Goal: Task Accomplishment & Management: Manage account settings

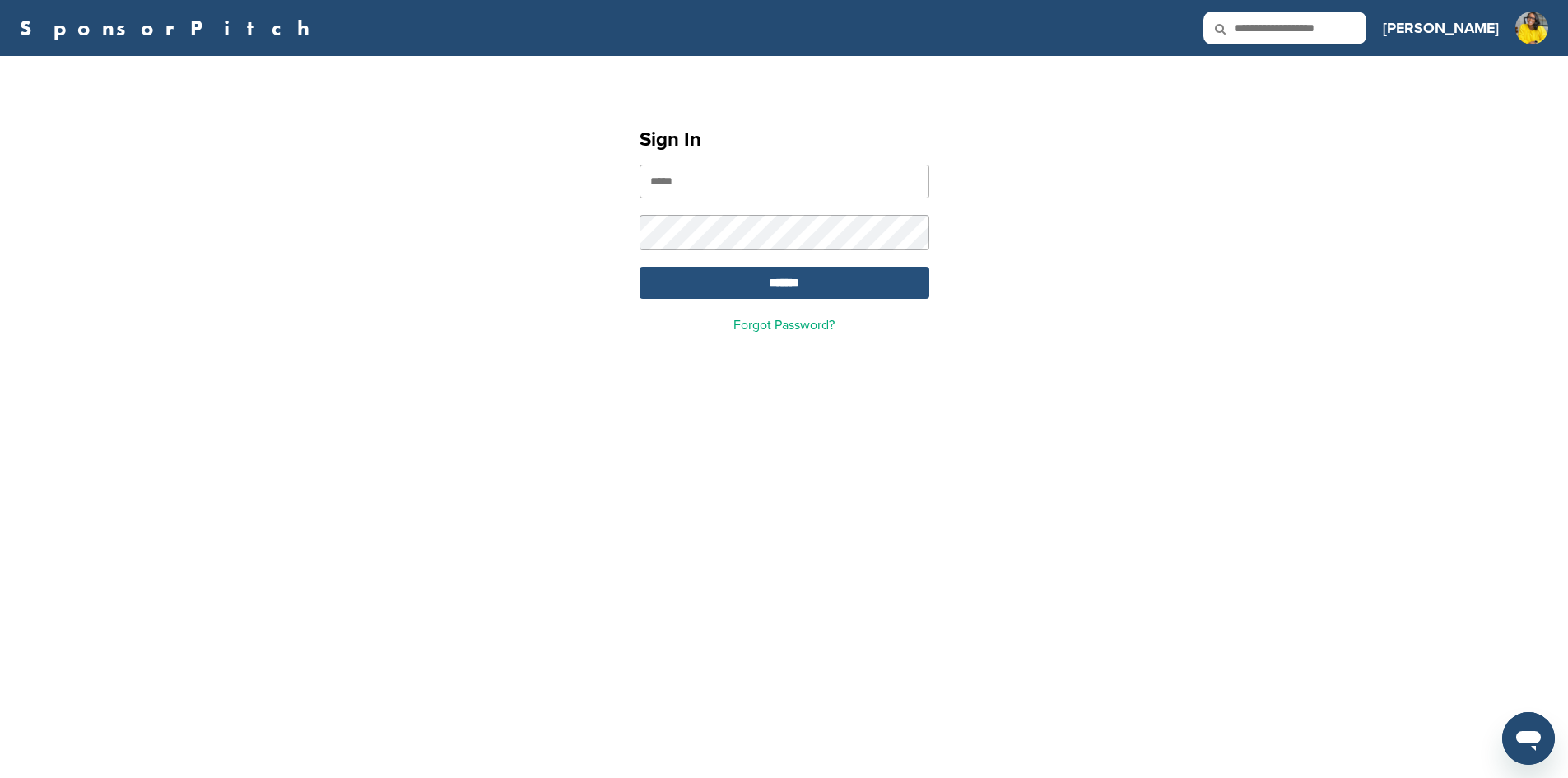
type input "**********"
click at [788, 293] on input "*******" at bounding box center [784, 282] width 290 height 32
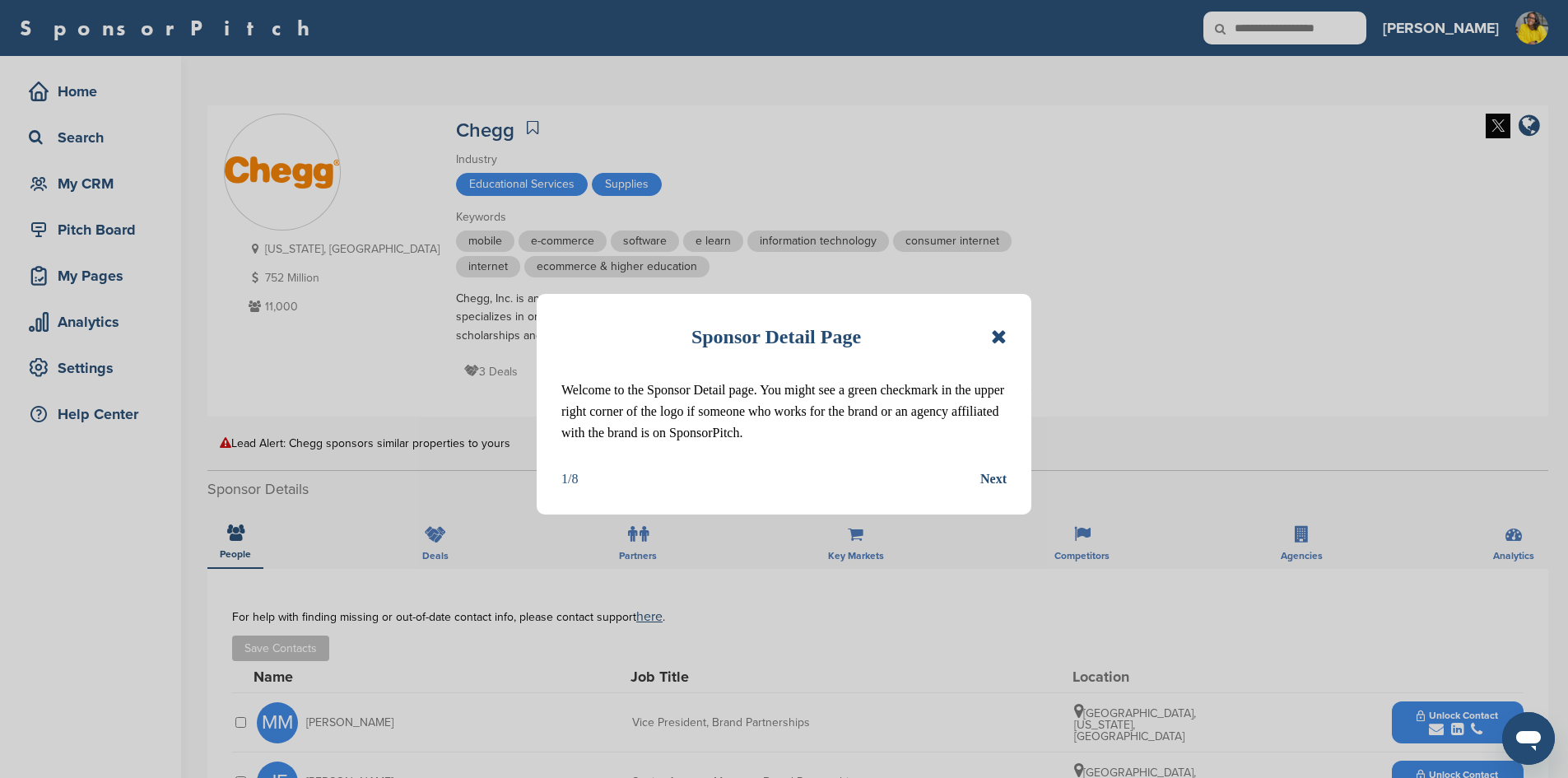
click at [998, 335] on icon at bounding box center [998, 336] width 16 height 19
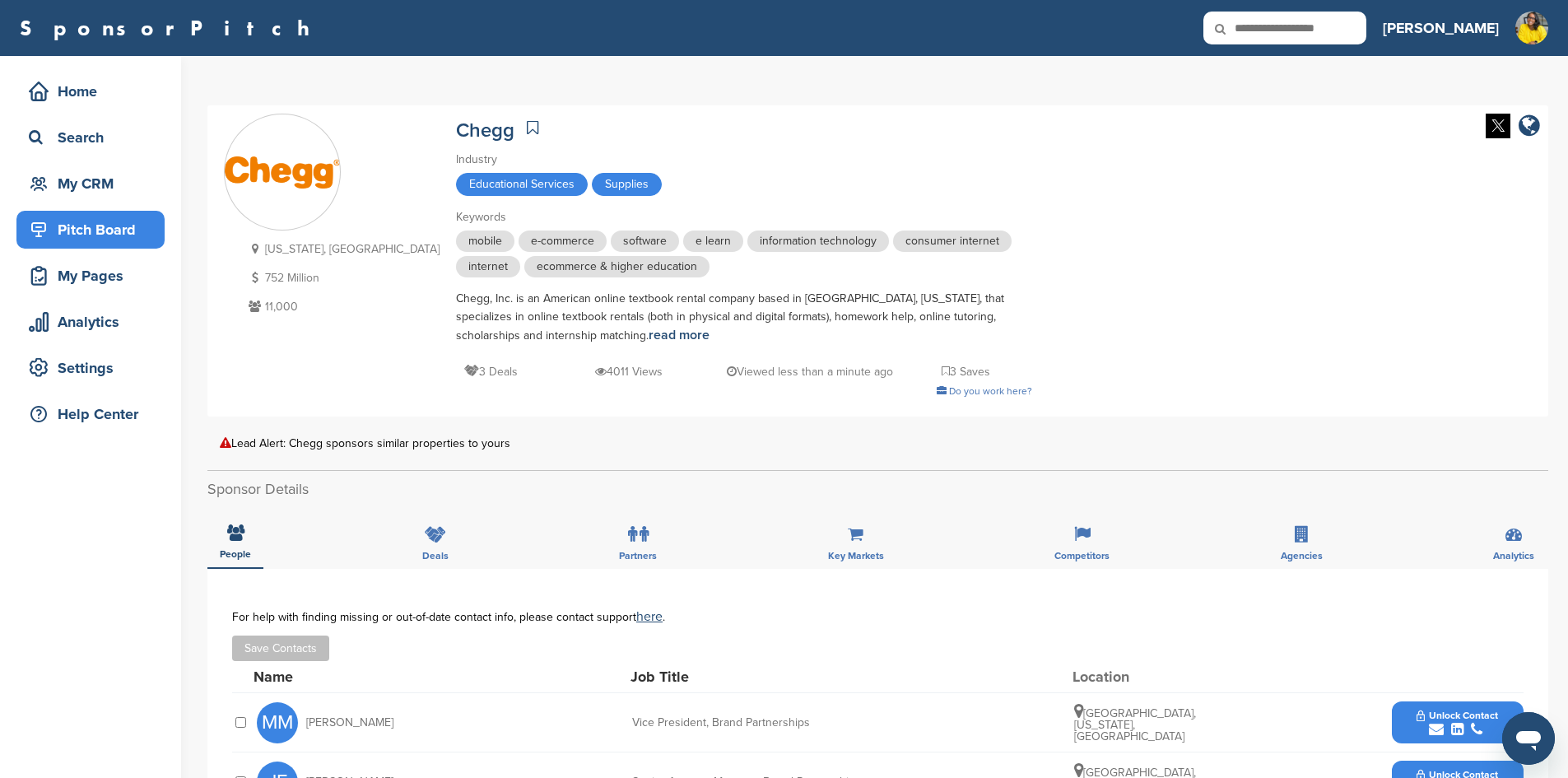
click at [79, 226] on div "Pitch Board" at bounding box center [94, 230] width 140 height 30
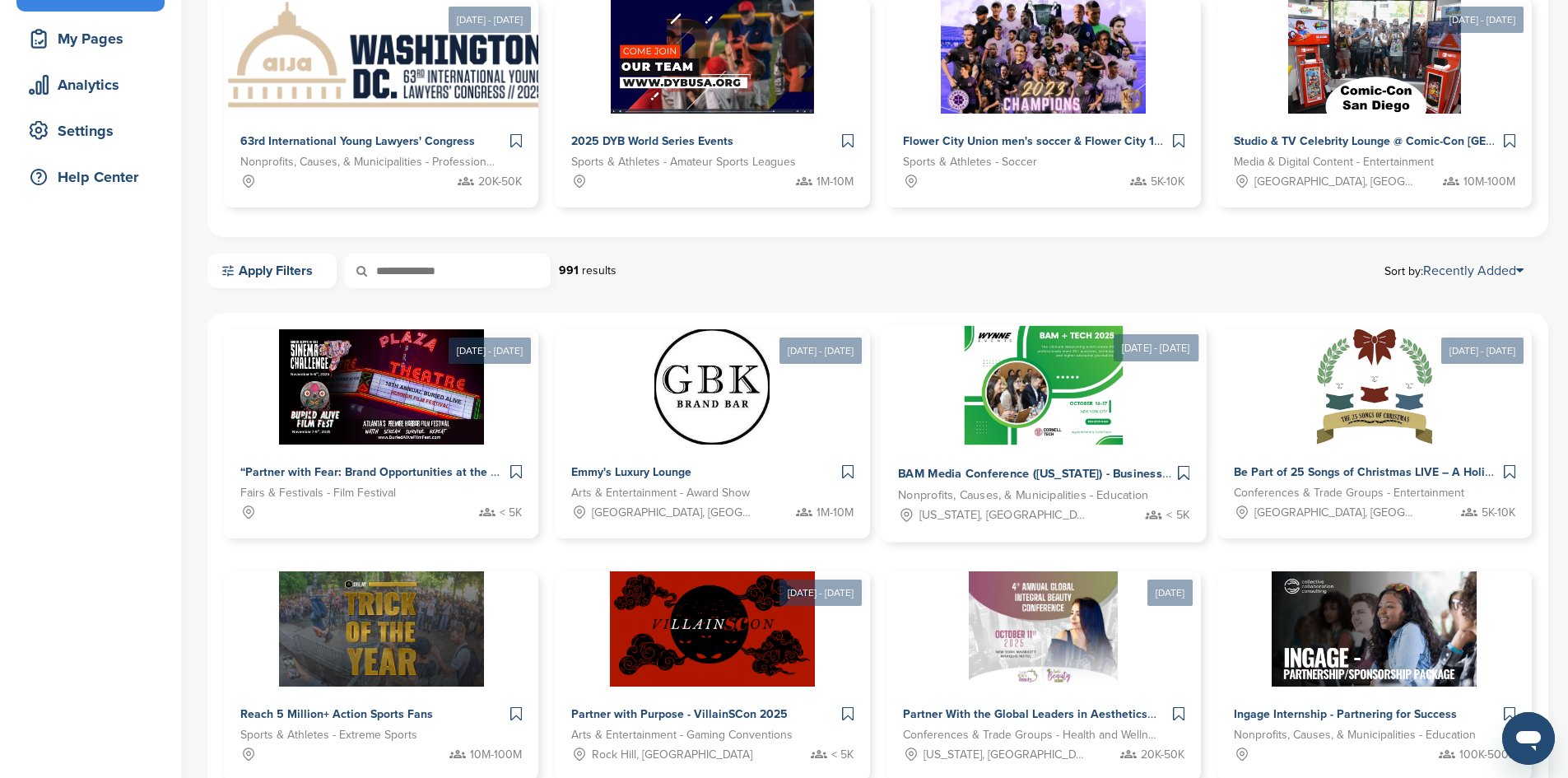
scroll to position [247, 0]
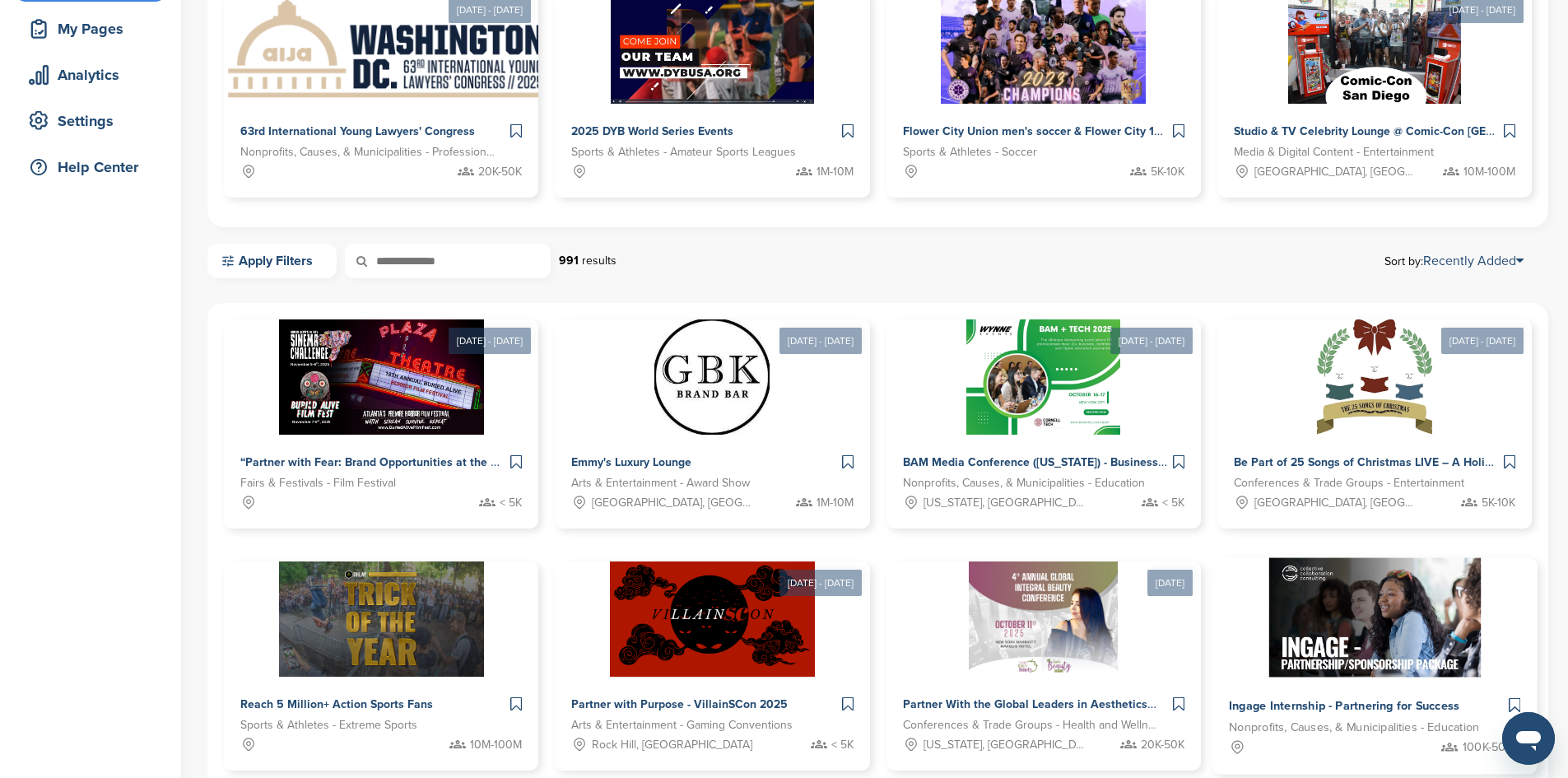
click at [1268, 601] on img at bounding box center [1374, 618] width 212 height 119
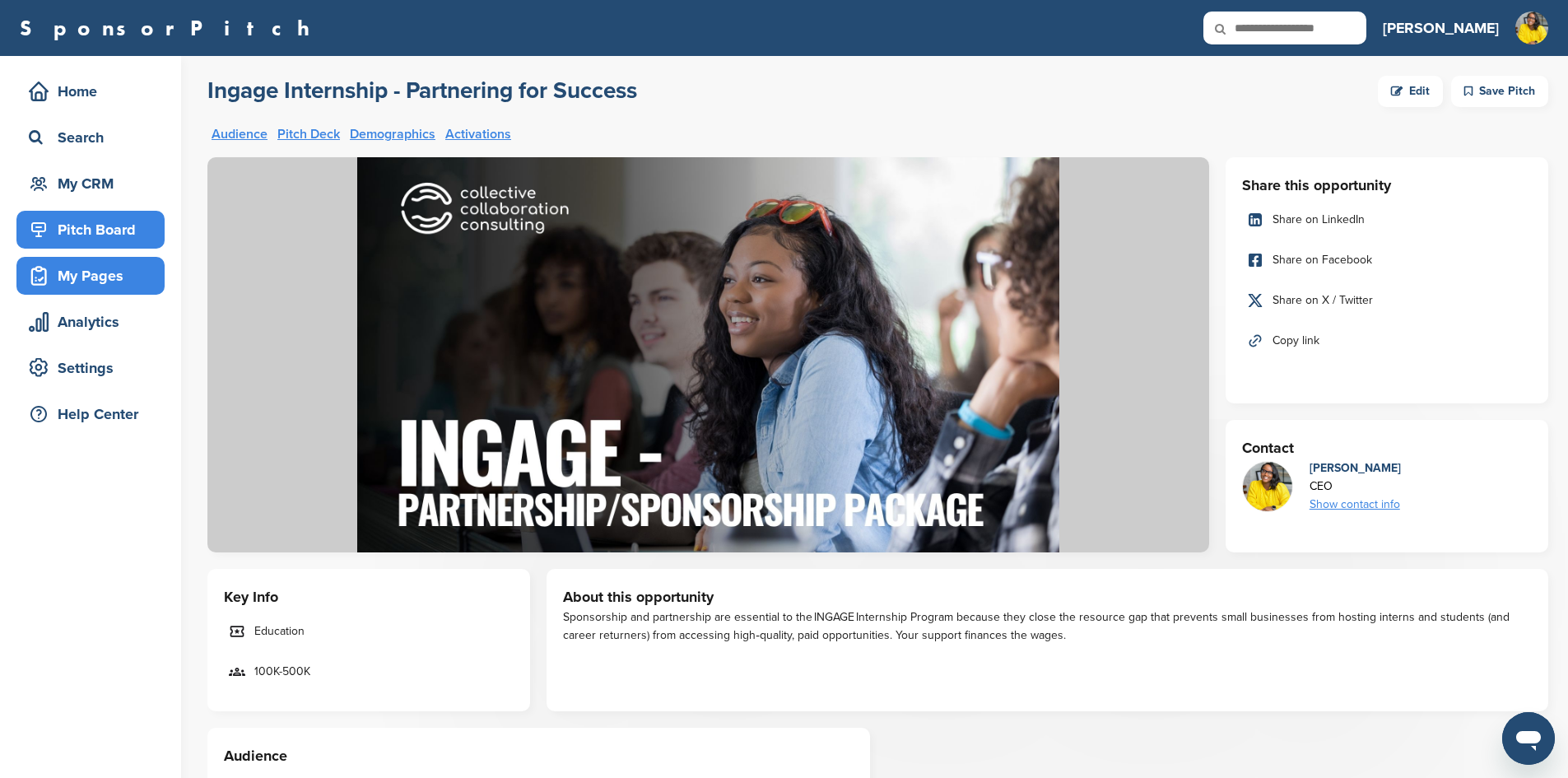
click at [44, 282] on icon at bounding box center [38, 275] width 19 height 19
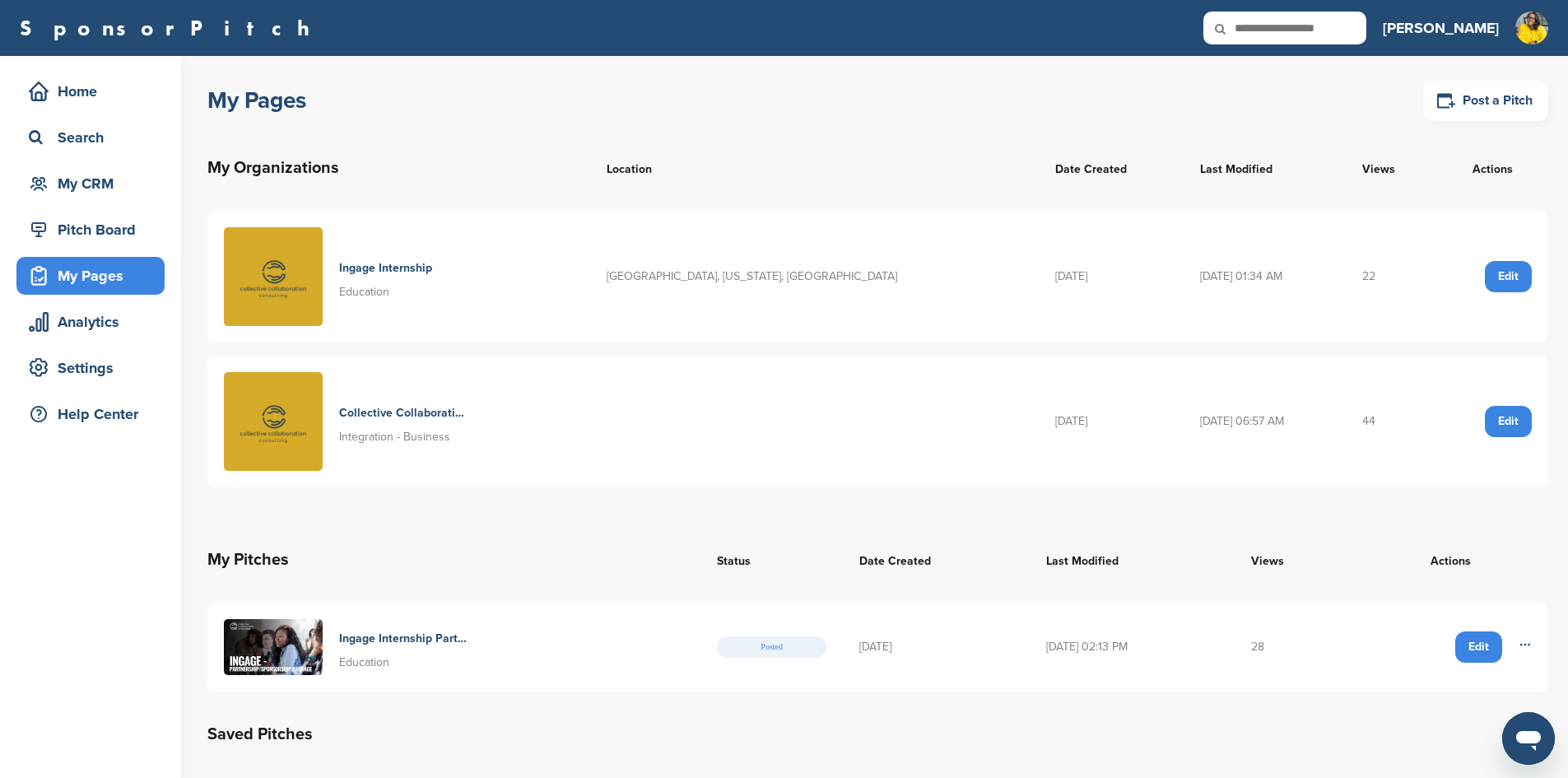
click at [1490, 426] on div "Edit" at bounding box center [1508, 421] width 47 height 31
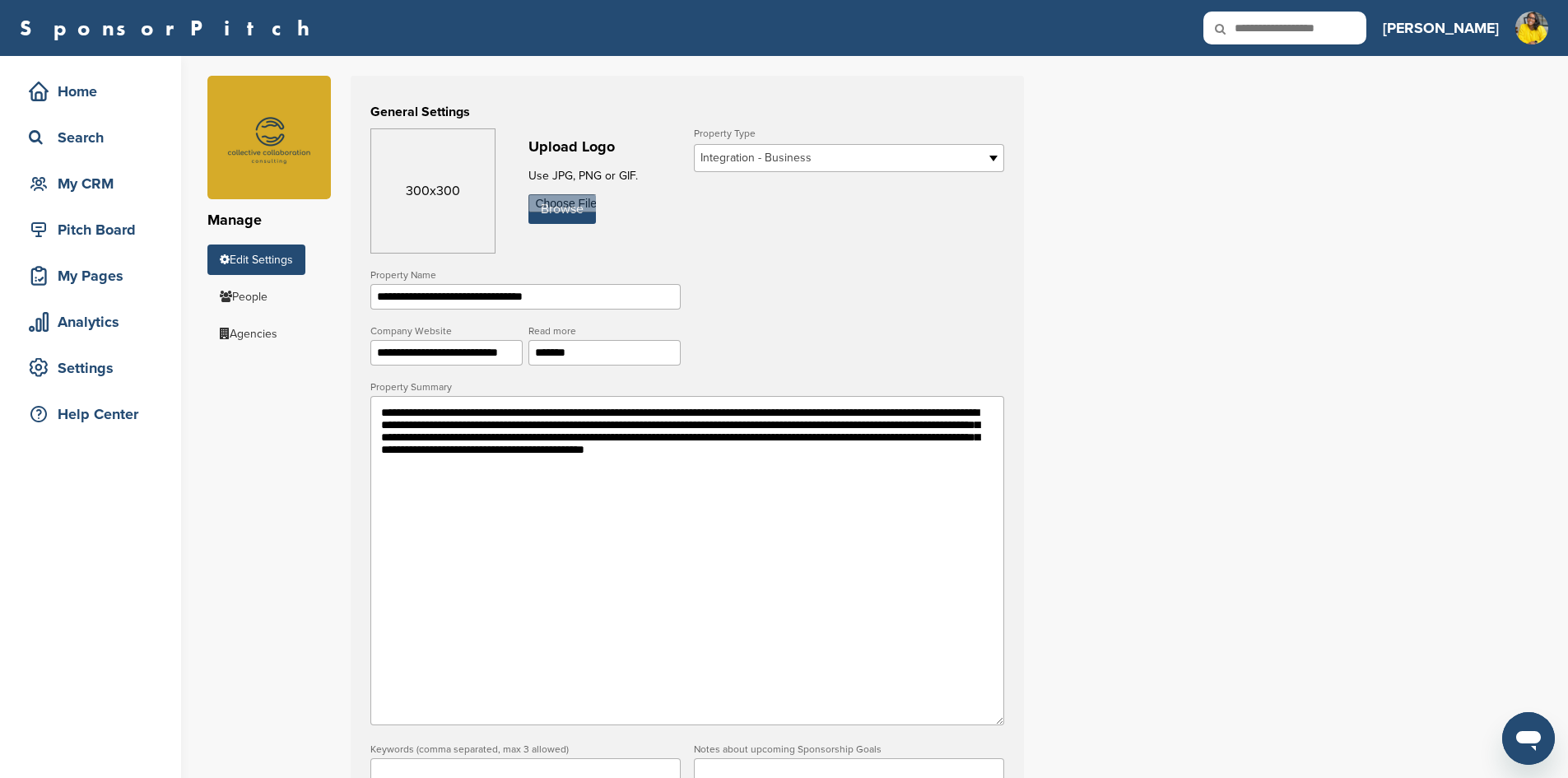
click at [747, 163] on span "Integration - Business" at bounding box center [839, 157] width 276 height 19
click at [749, 163] on span "Integration - Business" at bounding box center [839, 157] width 276 height 19
click at [283, 252] on link "Edit Settings" at bounding box center [256, 259] width 98 height 31
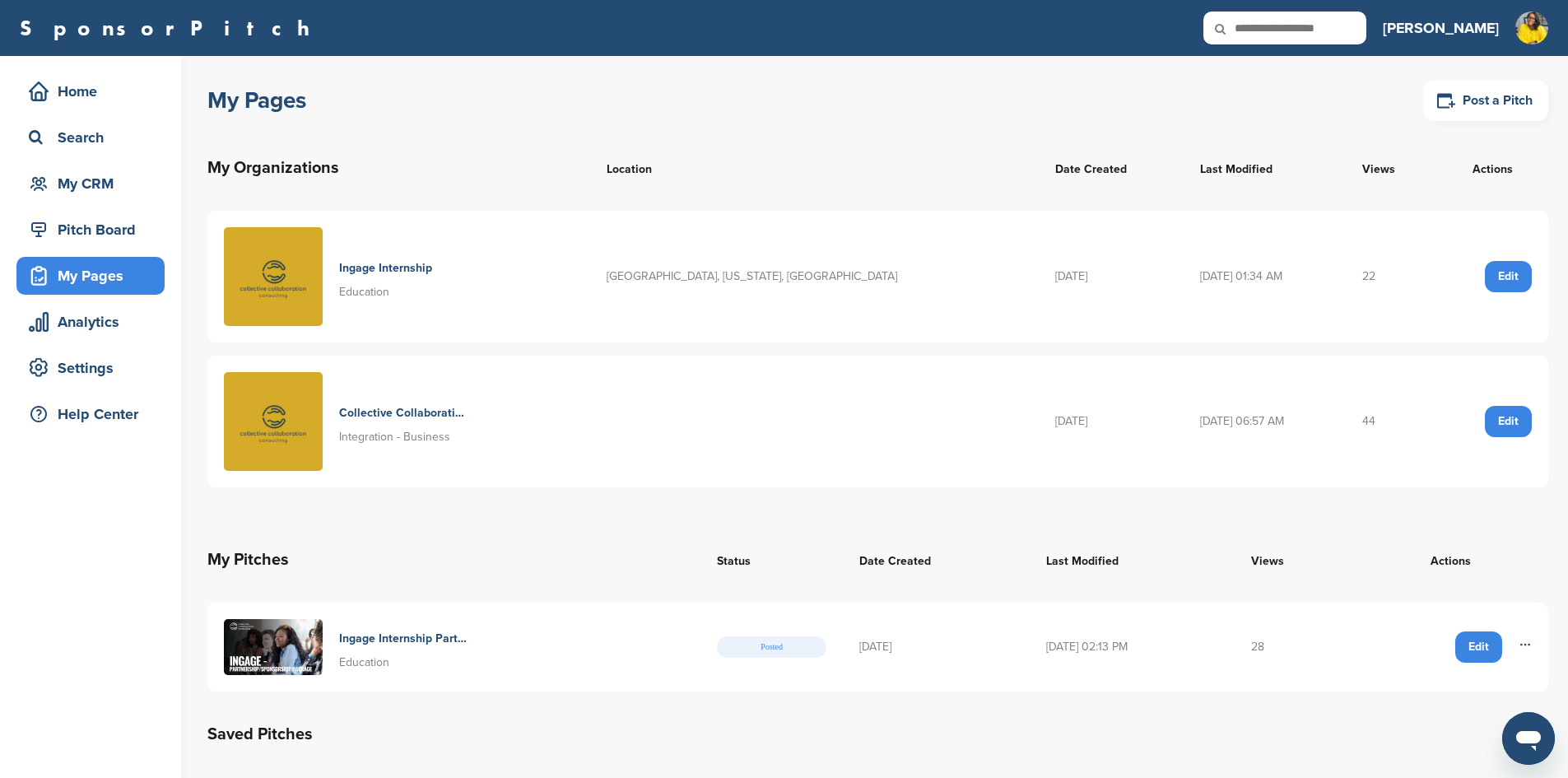
drag, startPoint x: 1409, startPoint y: 457, endPoint x: 1305, endPoint y: 482, distance: 107.0
click at [1305, 482] on tr "Collective Collaboration Consulting Integration - Business [DATE] [DATE] 06:57 …" at bounding box center [877, 421] width 1340 height 132
click at [101, 94] on div "Home" at bounding box center [94, 92] width 140 height 30
click at [89, 185] on div "My CRM" at bounding box center [94, 183] width 140 height 30
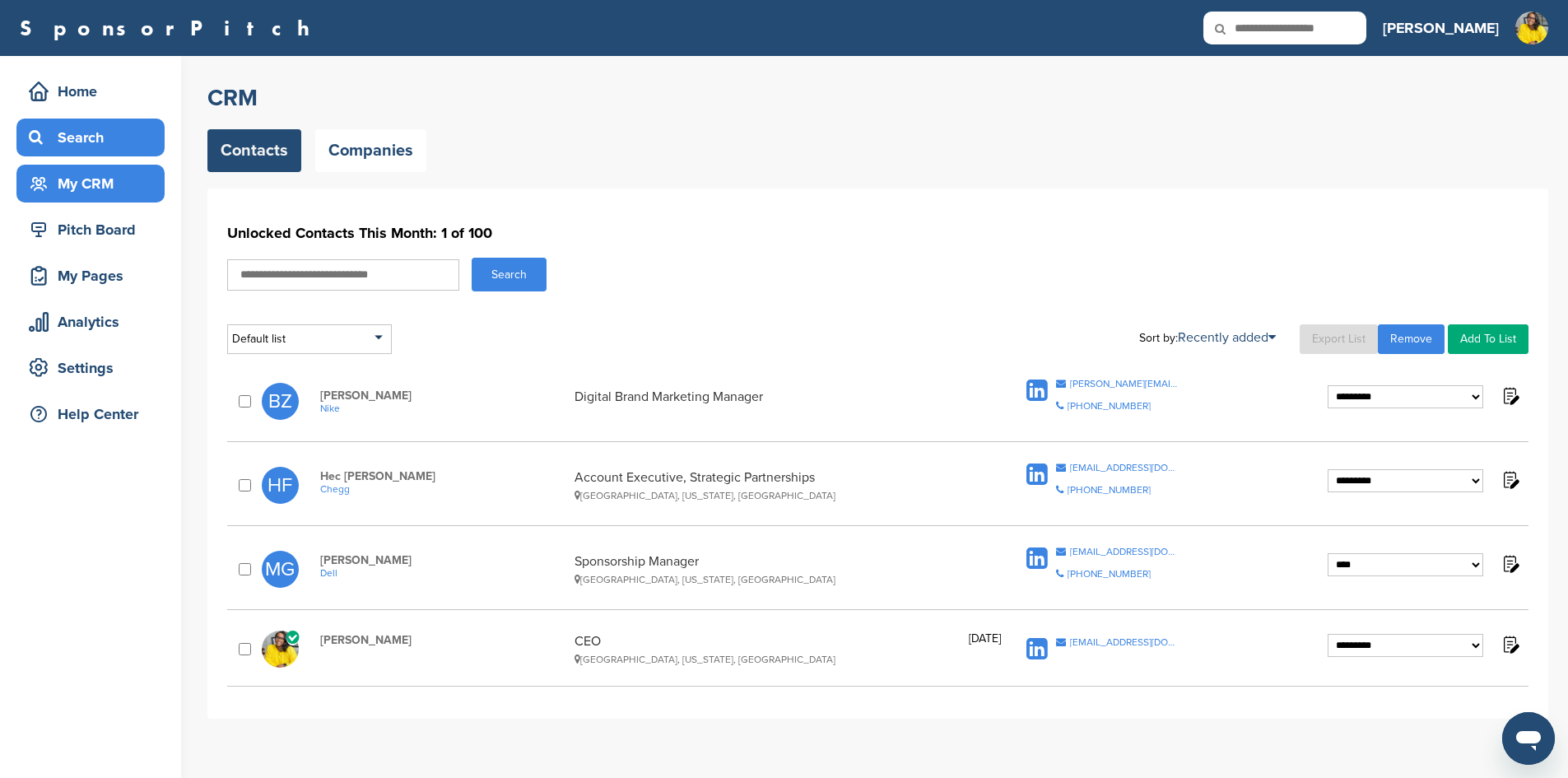
click at [31, 147] on div "Search" at bounding box center [94, 137] width 140 height 30
click at [82, 99] on div "Home" at bounding box center [94, 92] width 140 height 30
